Goal: Task Accomplishment & Management: Manage account settings

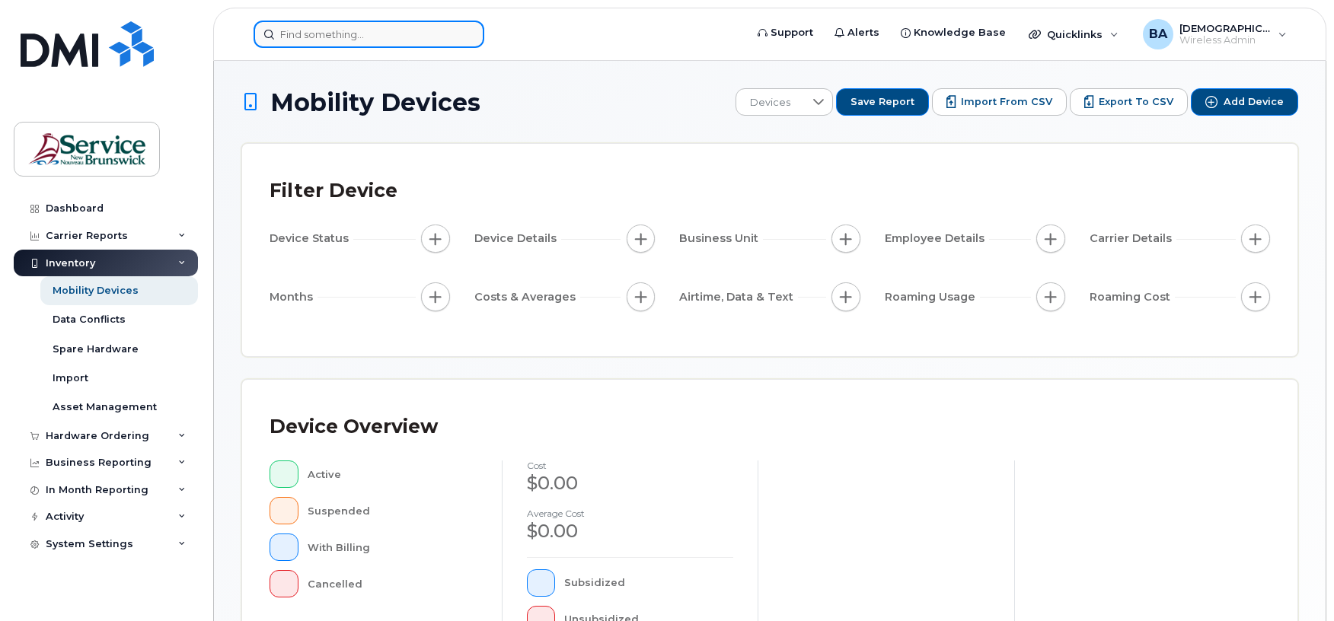
click at [274, 30] on input at bounding box center [369, 34] width 231 height 27
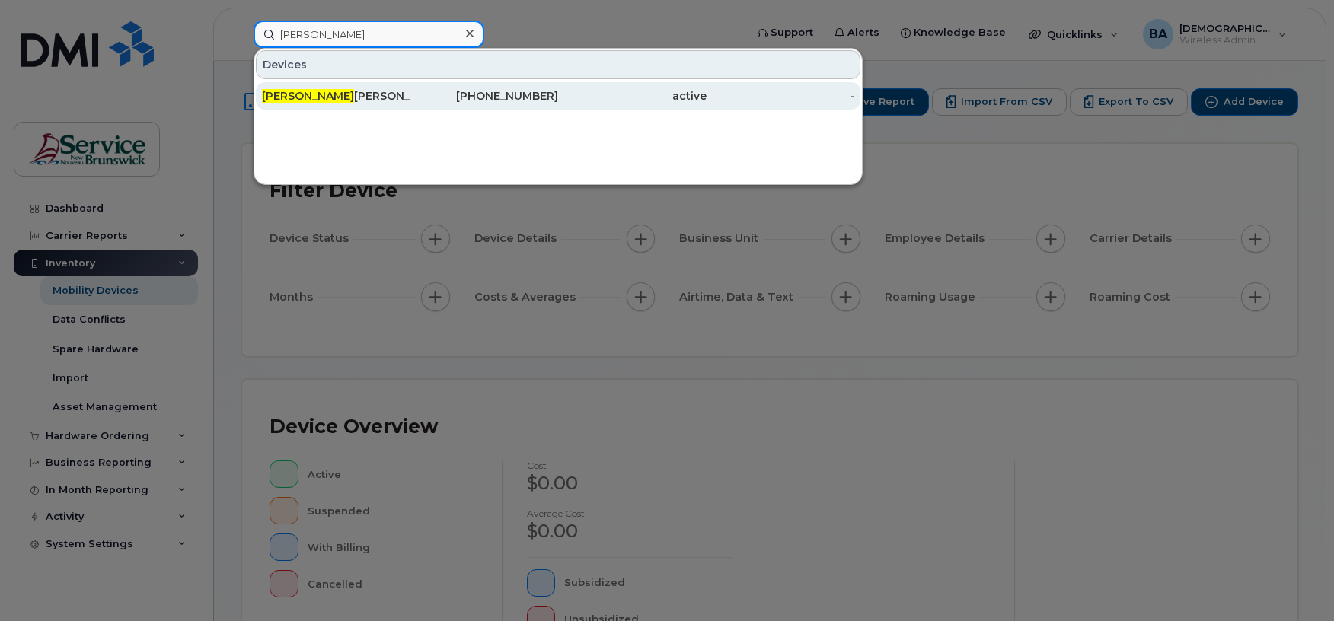
type input "[PERSON_NAME]"
click at [318, 85] on div "[PERSON_NAME]" at bounding box center [336, 95] width 149 height 27
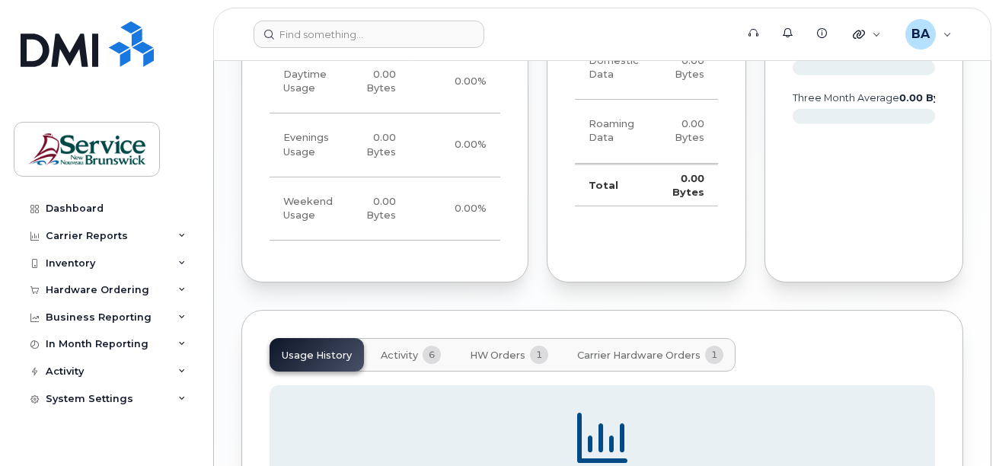
scroll to position [1371, 0]
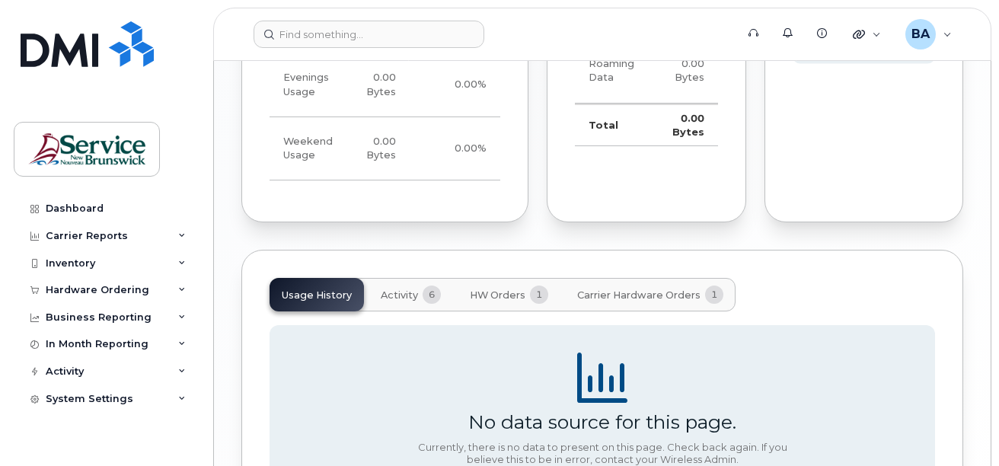
click at [412, 289] on span "Activity" at bounding box center [399, 295] width 37 height 12
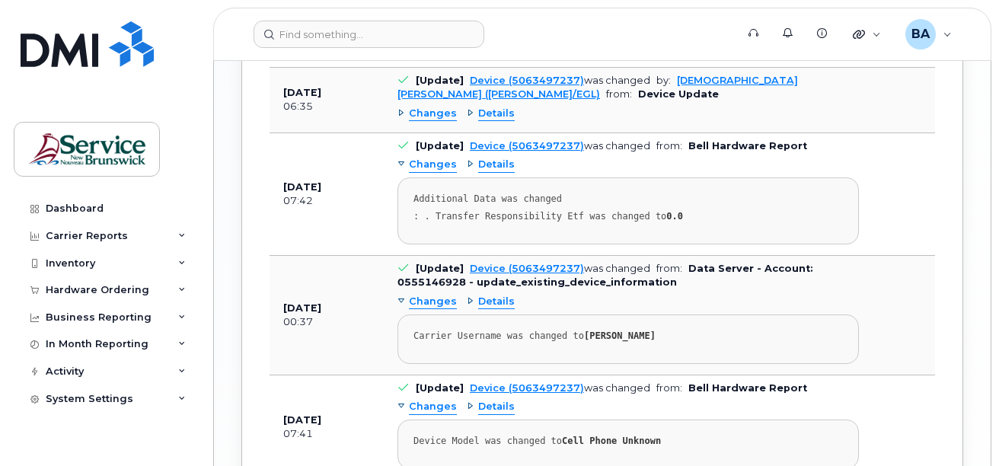
scroll to position [1828, 0]
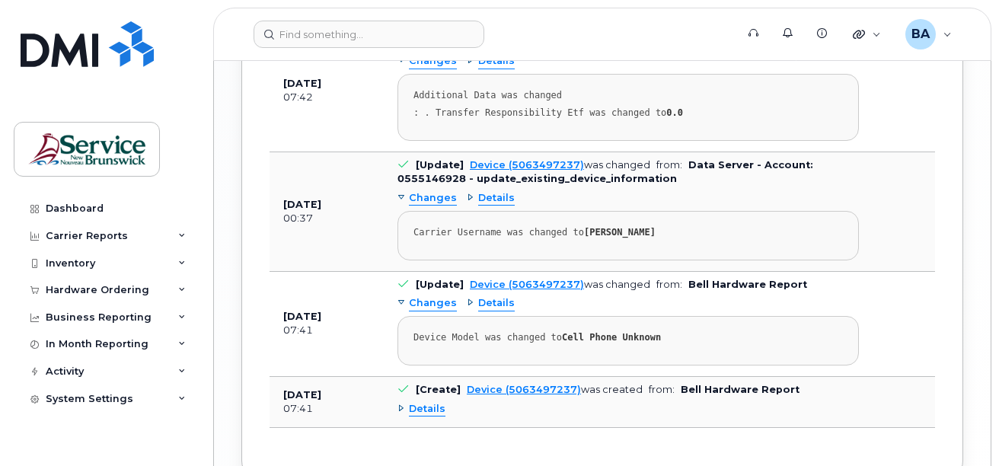
click at [426, 402] on span "Details" at bounding box center [427, 409] width 37 height 14
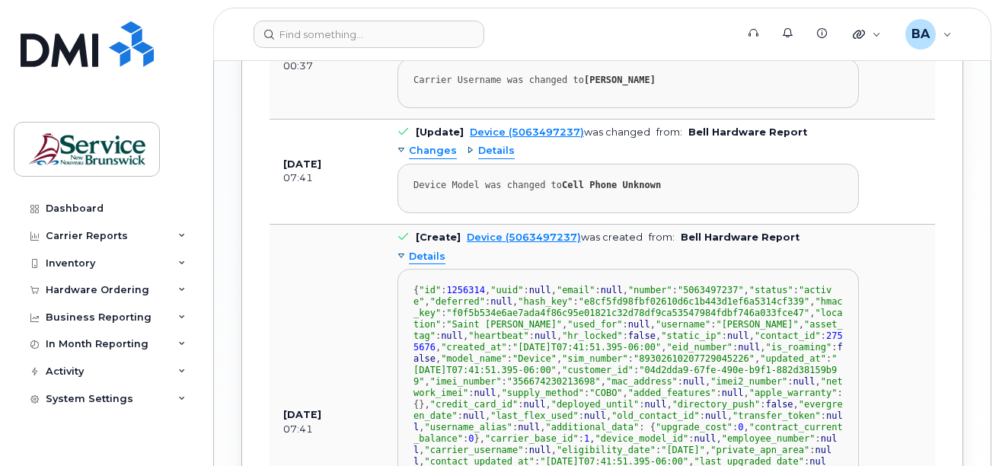
scroll to position [0, 0]
click at [426, 250] on span "Details" at bounding box center [427, 257] width 37 height 14
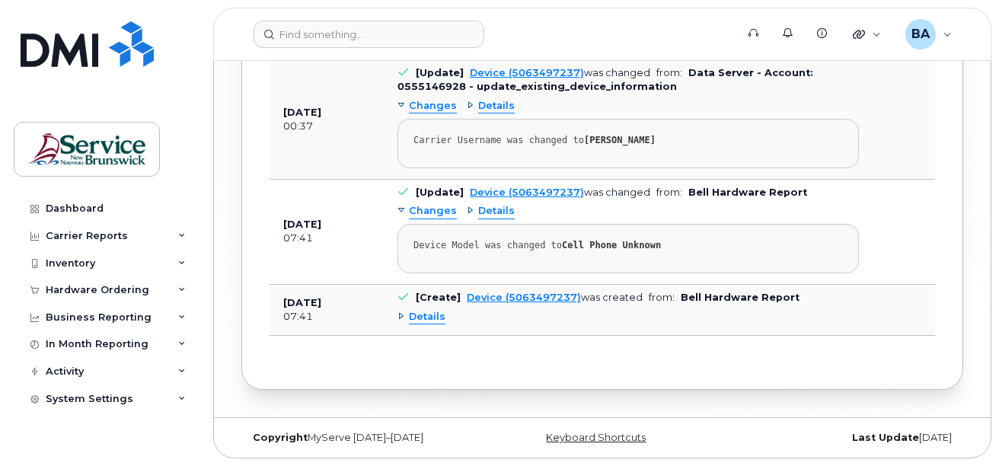
scroll to position [1902, 0]
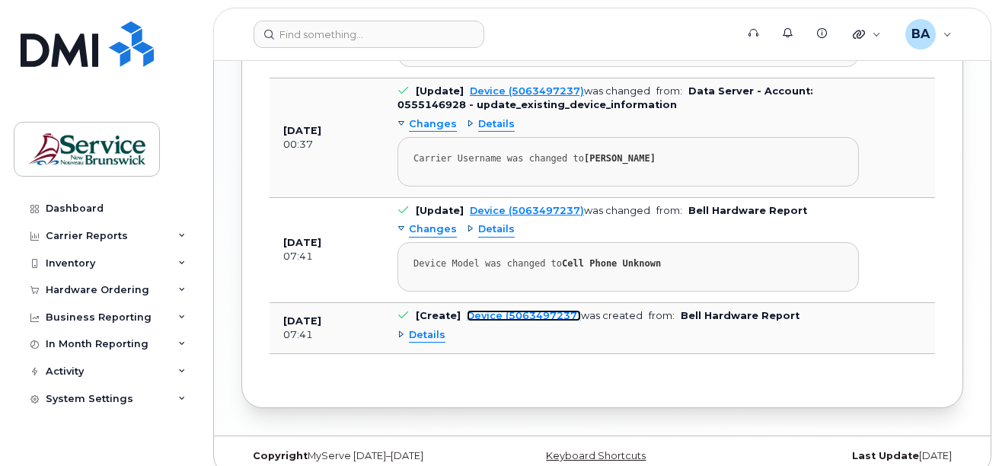
click at [525, 310] on link "Device (5063497237)" at bounding box center [524, 315] width 114 height 11
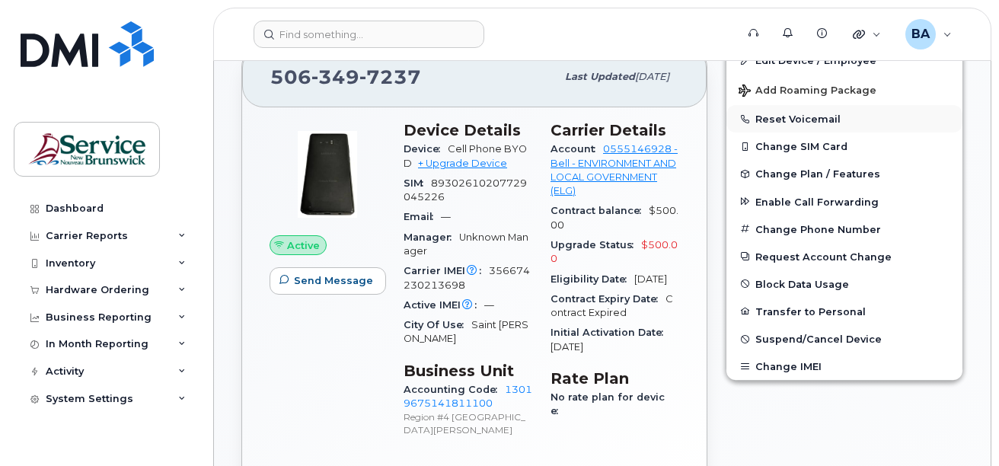
scroll to position [457, 0]
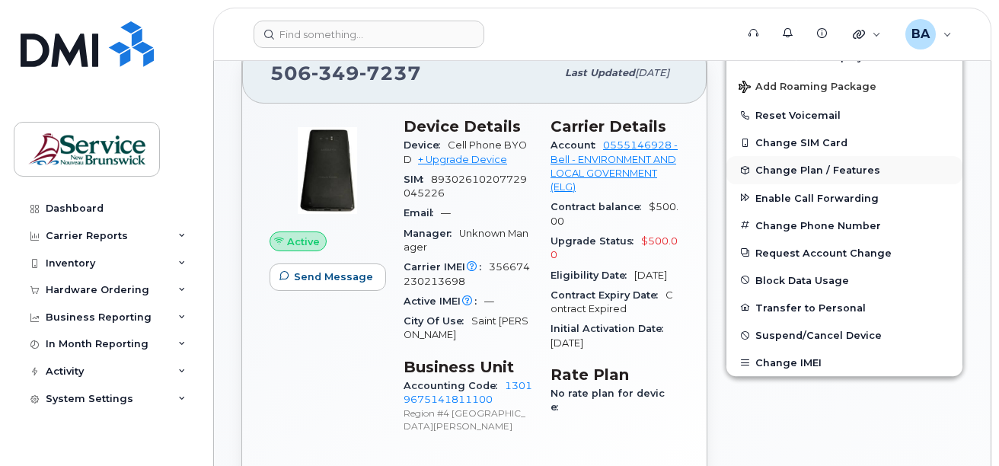
click at [772, 173] on span "Change Plan / Features" at bounding box center [817, 169] width 125 height 11
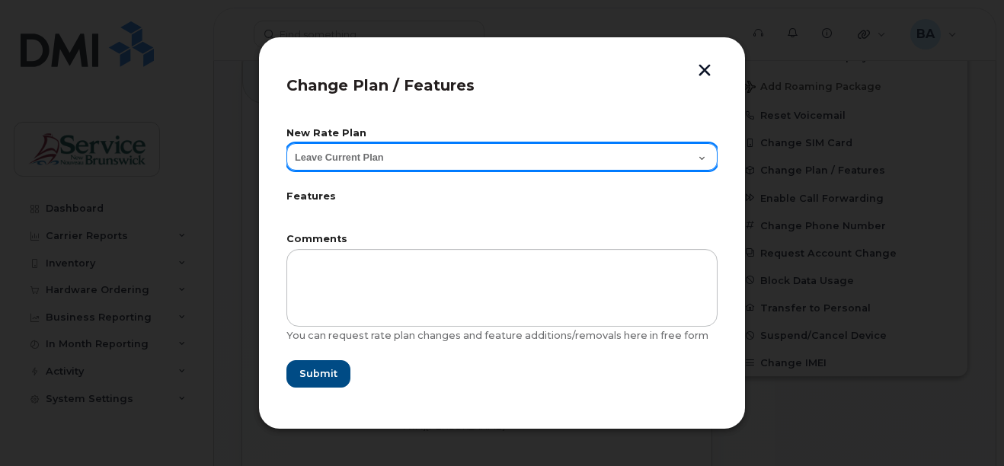
click at [435, 161] on select "Leave Current Plan Corporate Voice" at bounding box center [501, 156] width 431 height 27
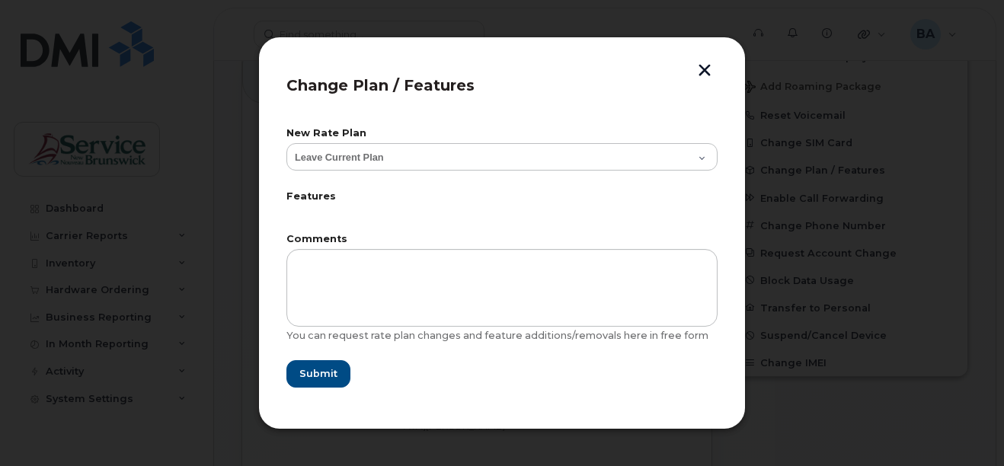
click at [411, 230] on form "New Rate Plan Leave Current Plan Corporate Voice Features Comments You can requ…" at bounding box center [501, 258] width 431 height 259
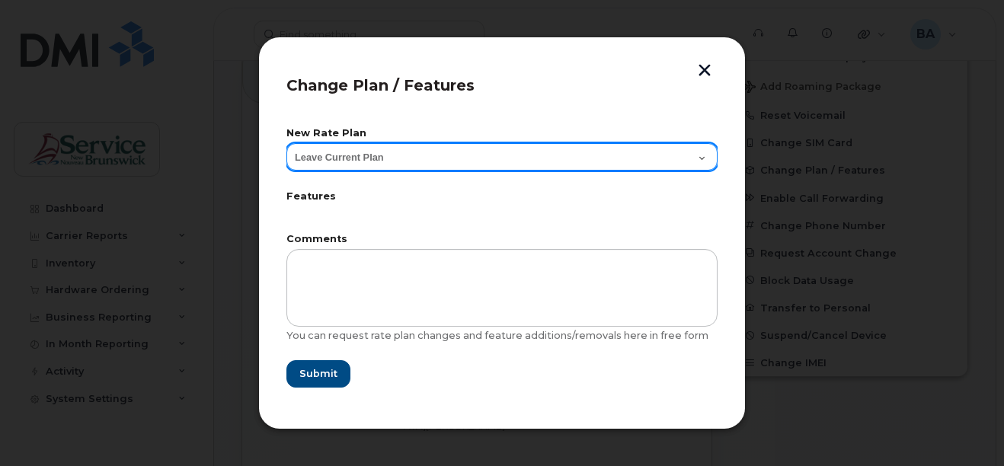
click at [356, 159] on select "Leave Current Plan Corporate Voice" at bounding box center [501, 156] width 431 height 27
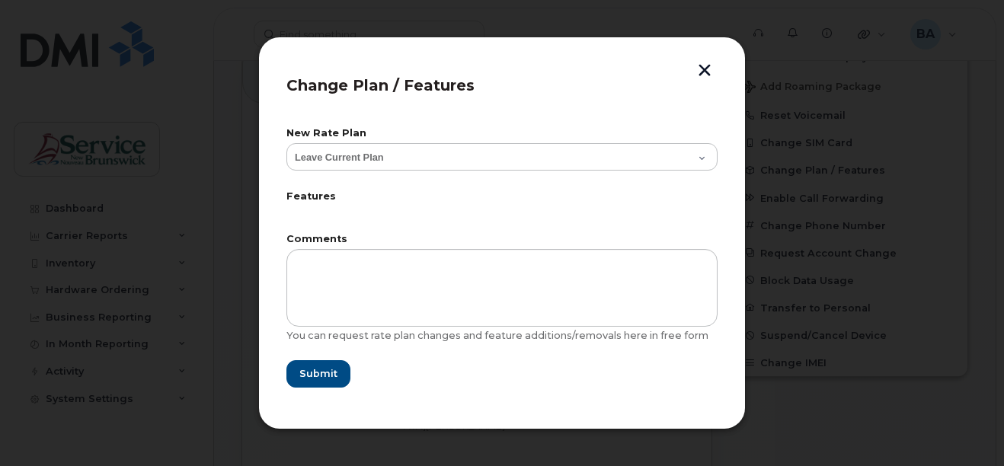
click at [374, 237] on label "Comments" at bounding box center [501, 240] width 431 height 10
click at [709, 66] on button "button" at bounding box center [704, 72] width 23 height 16
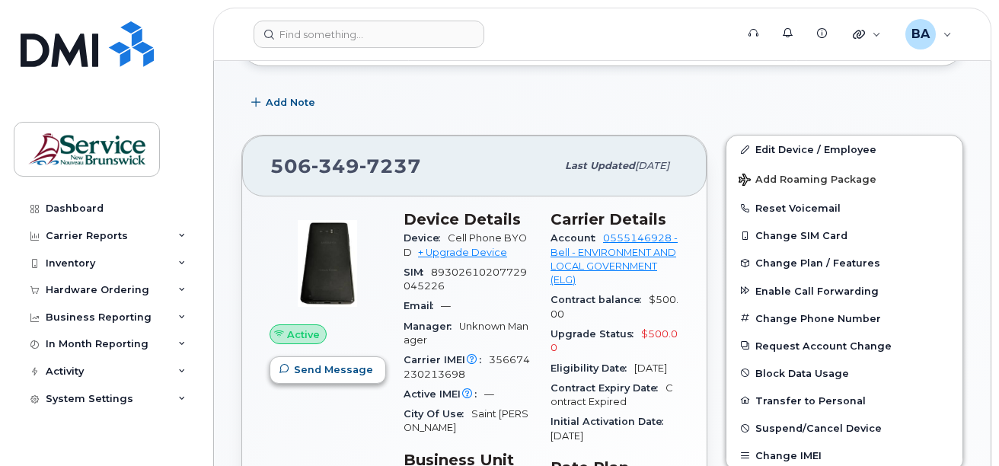
scroll to position [152, 0]
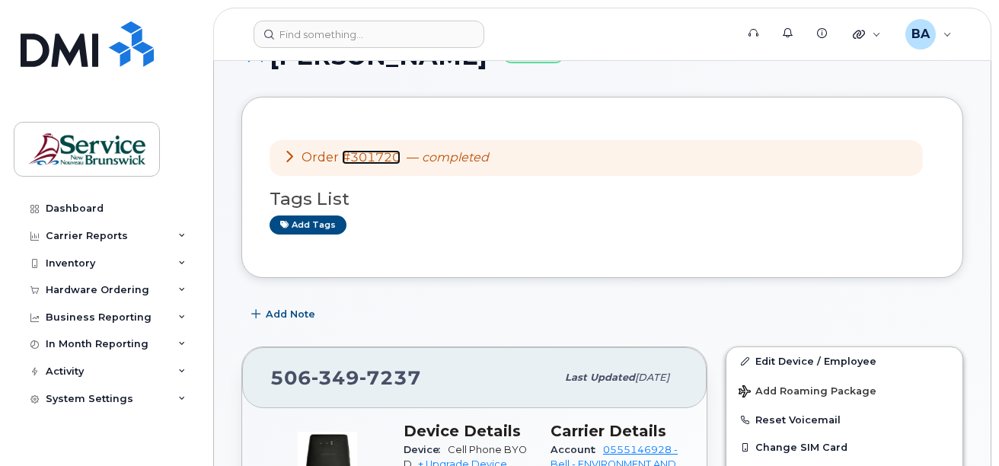
click at [377, 158] on link "#301720" at bounding box center [371, 157] width 59 height 14
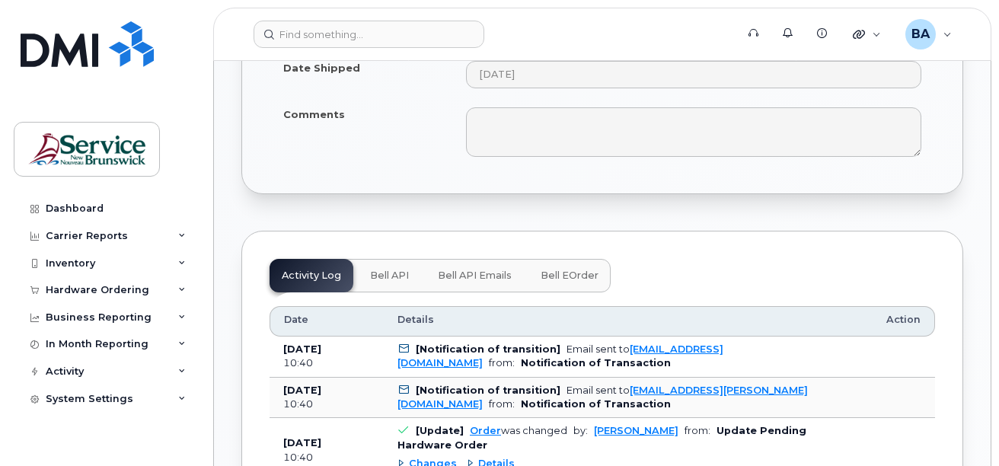
scroll to position [1173, 0]
